Goal: Go to known website: Go to known website

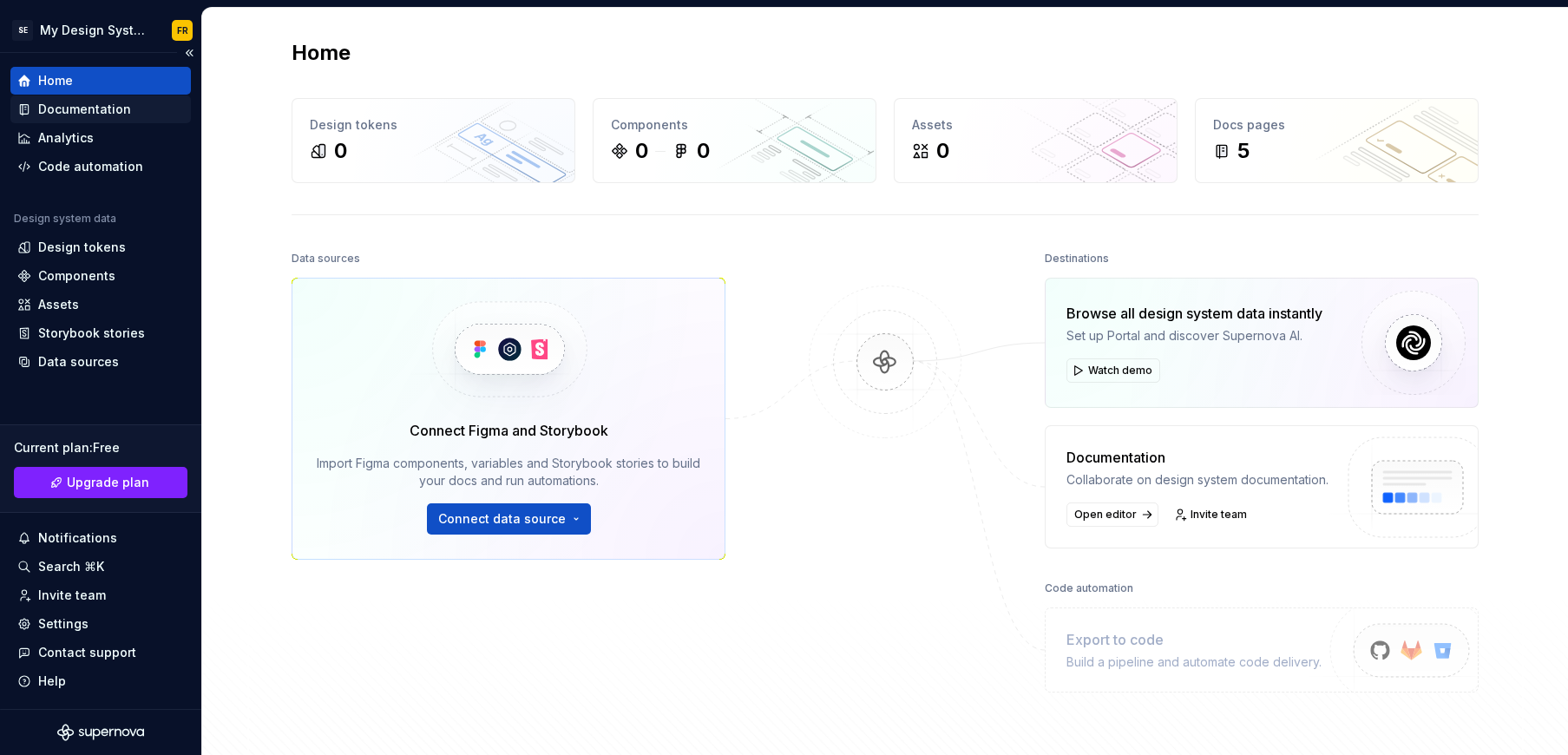
click at [85, 106] on div "Documentation" at bounding box center [85, 110] width 93 height 18
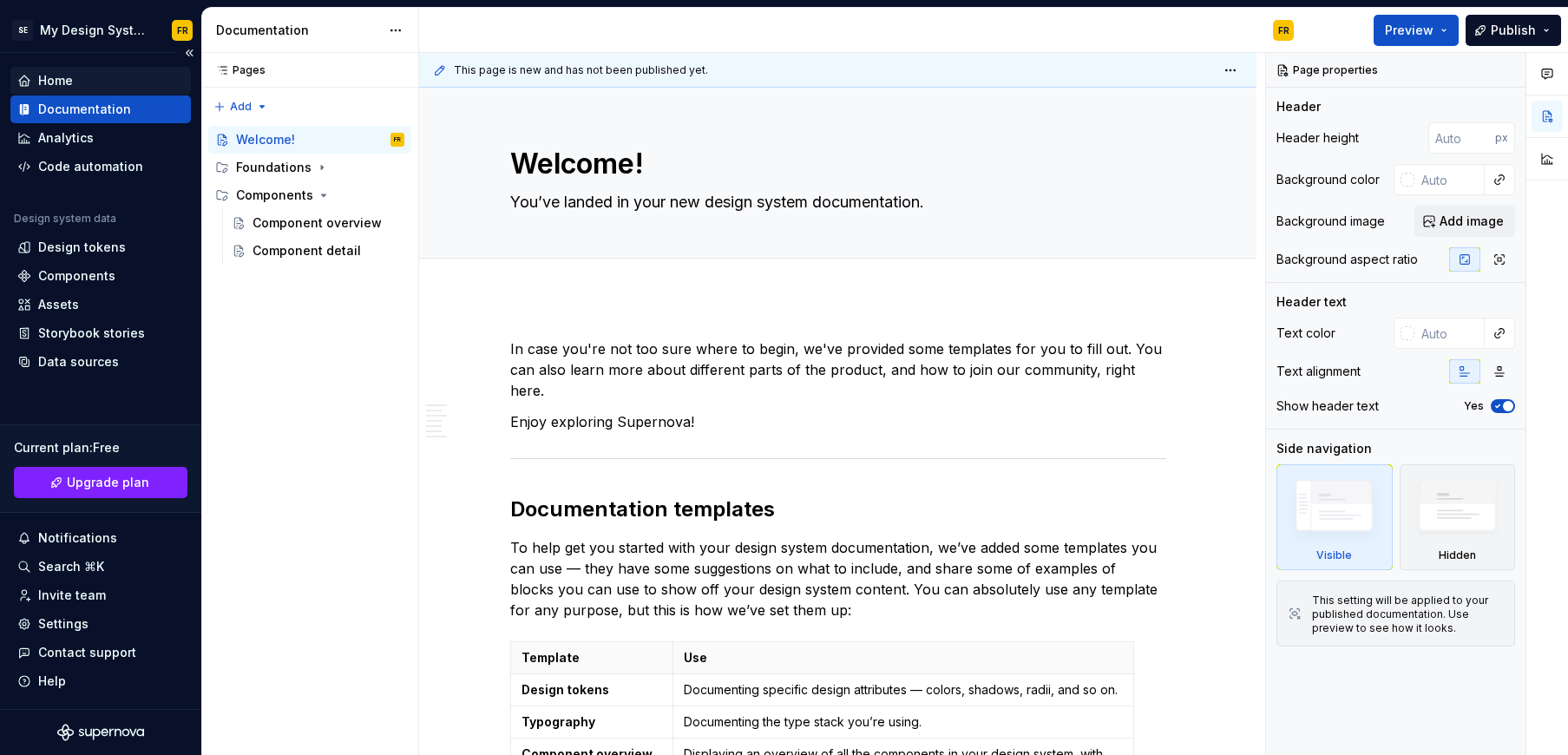
type textarea "*"
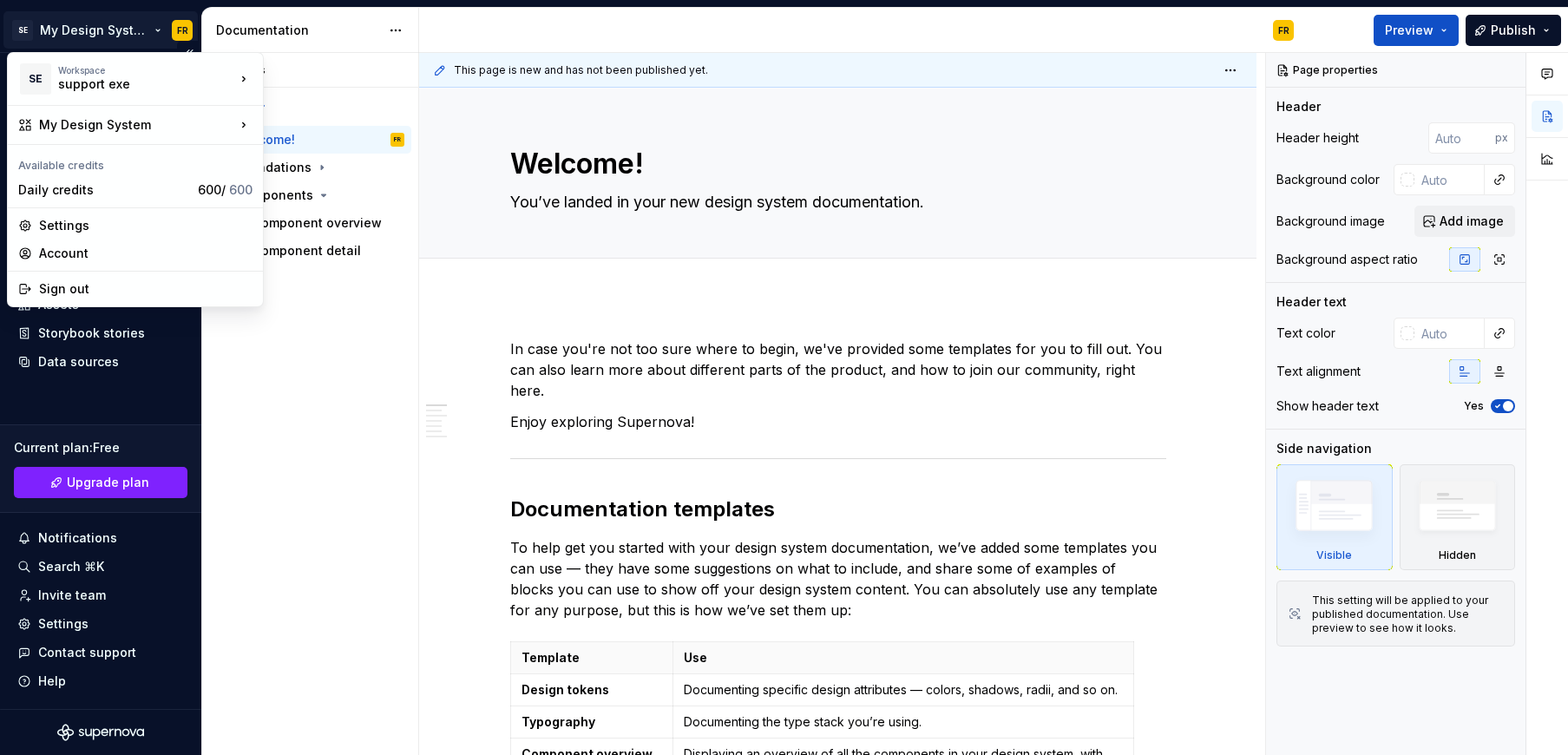
click at [73, 31] on html "SE My Design System FR Home Documentation Analytics Code automation Design syst…" at bounding box center [784, 378] width 1568 height 755
click at [351, 72] on div "La Redoute" at bounding box center [347, 75] width 113 height 18
